Goal: Find specific page/section: Find specific page/section

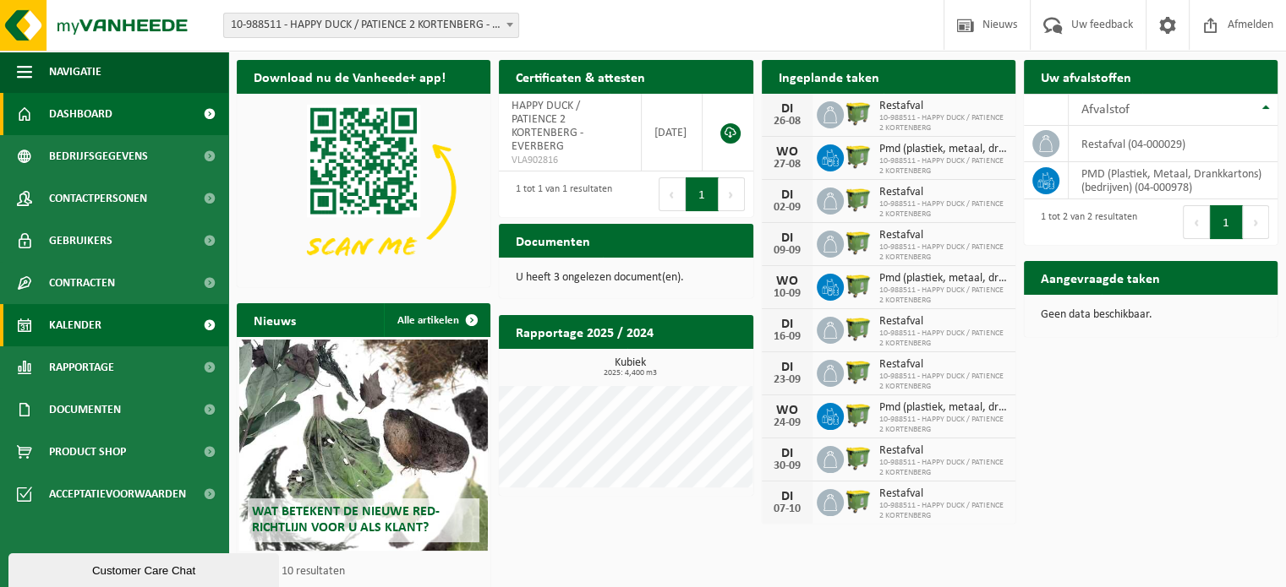
click at [85, 316] on span "Kalender" at bounding box center [75, 325] width 52 height 42
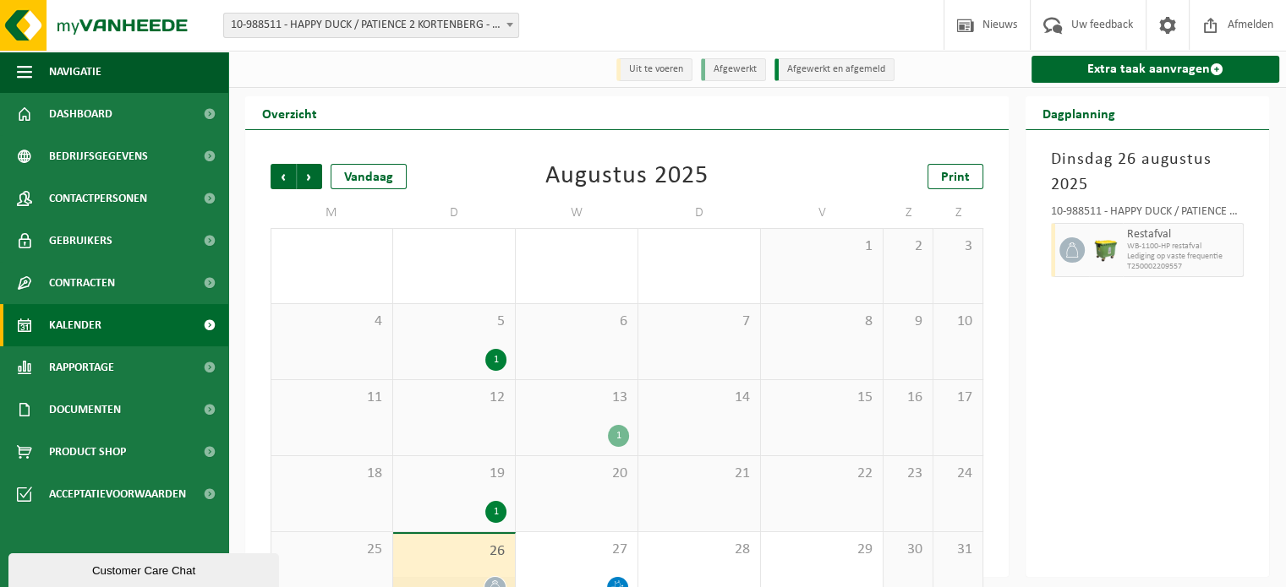
scroll to position [39, 0]
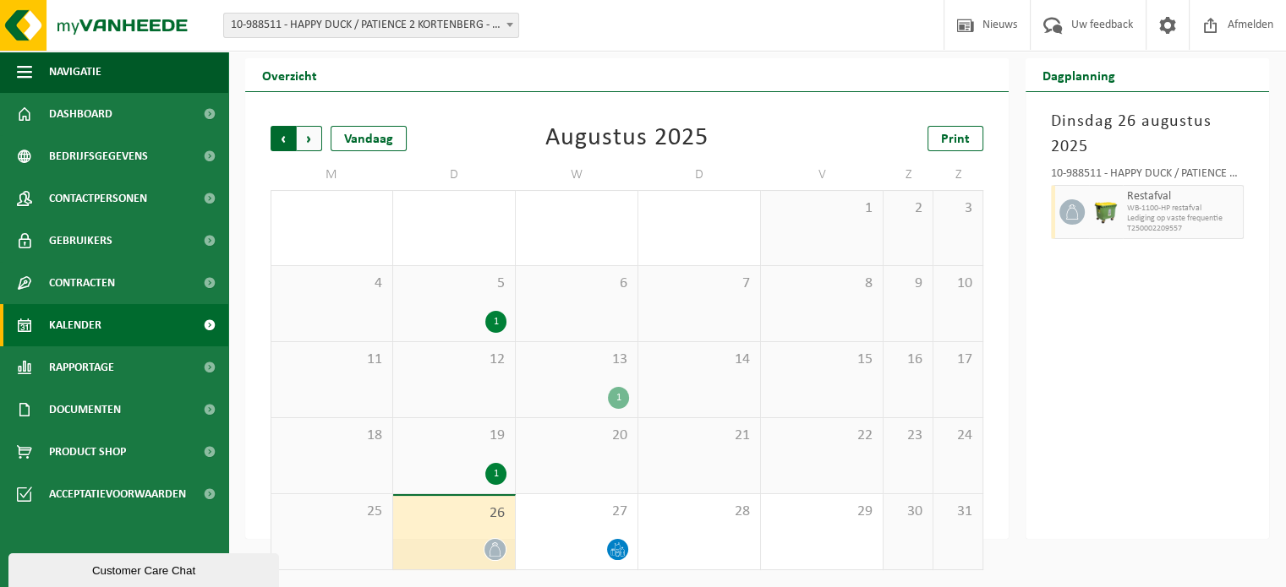
click at [309, 141] on span "Volgende" at bounding box center [309, 138] width 25 height 25
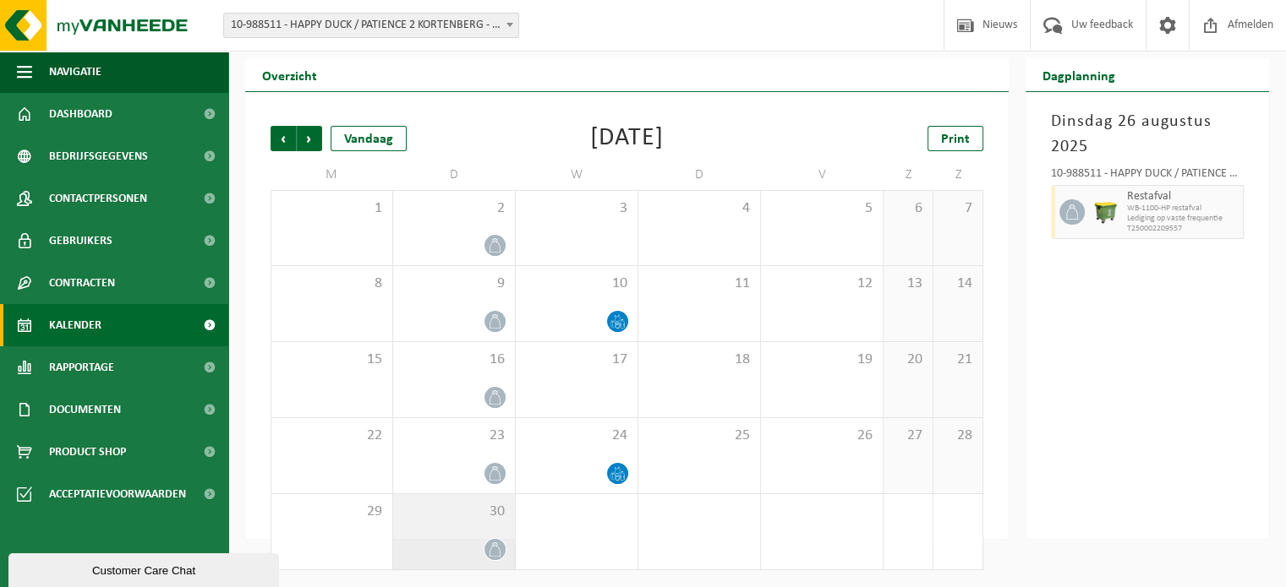
scroll to position [38, 0]
click at [281, 134] on span "Vorige" at bounding box center [282, 138] width 25 height 25
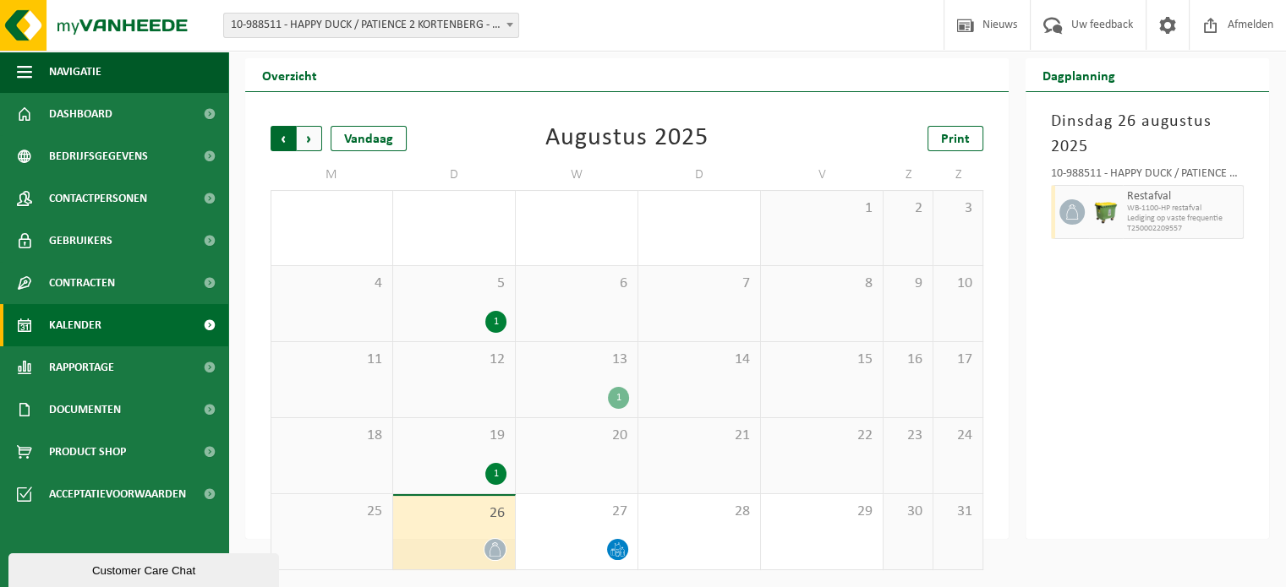
click at [314, 133] on span "Volgende" at bounding box center [309, 138] width 25 height 25
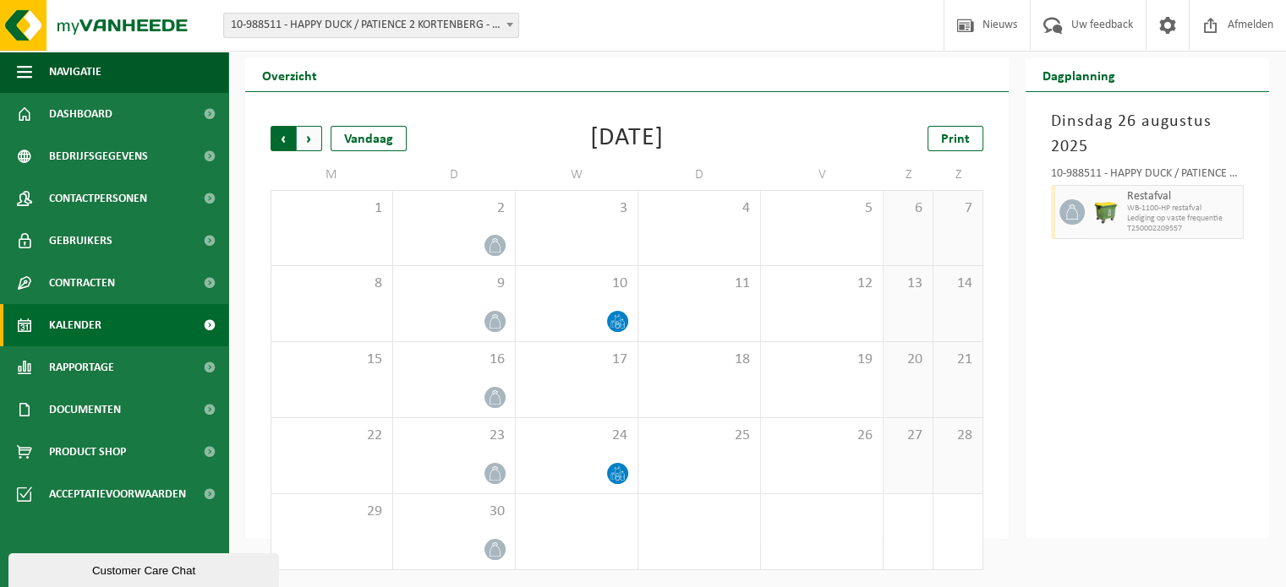
click at [309, 141] on span "Volgende" at bounding box center [309, 138] width 25 height 25
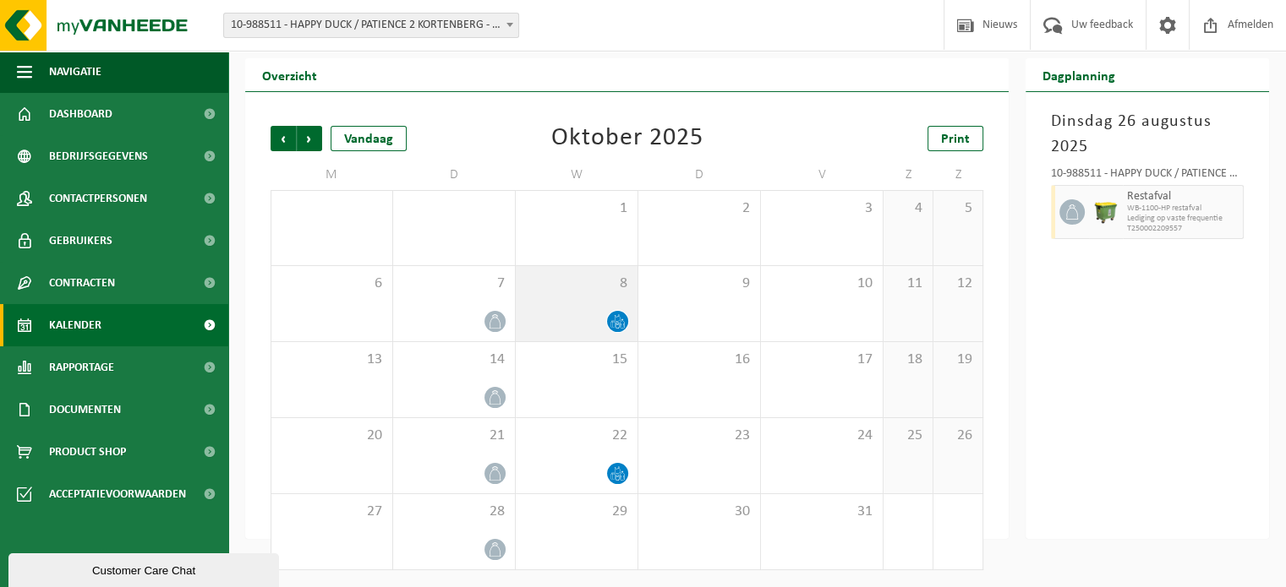
scroll to position [39, 0]
